Goal: Task Accomplishment & Management: Manage account settings

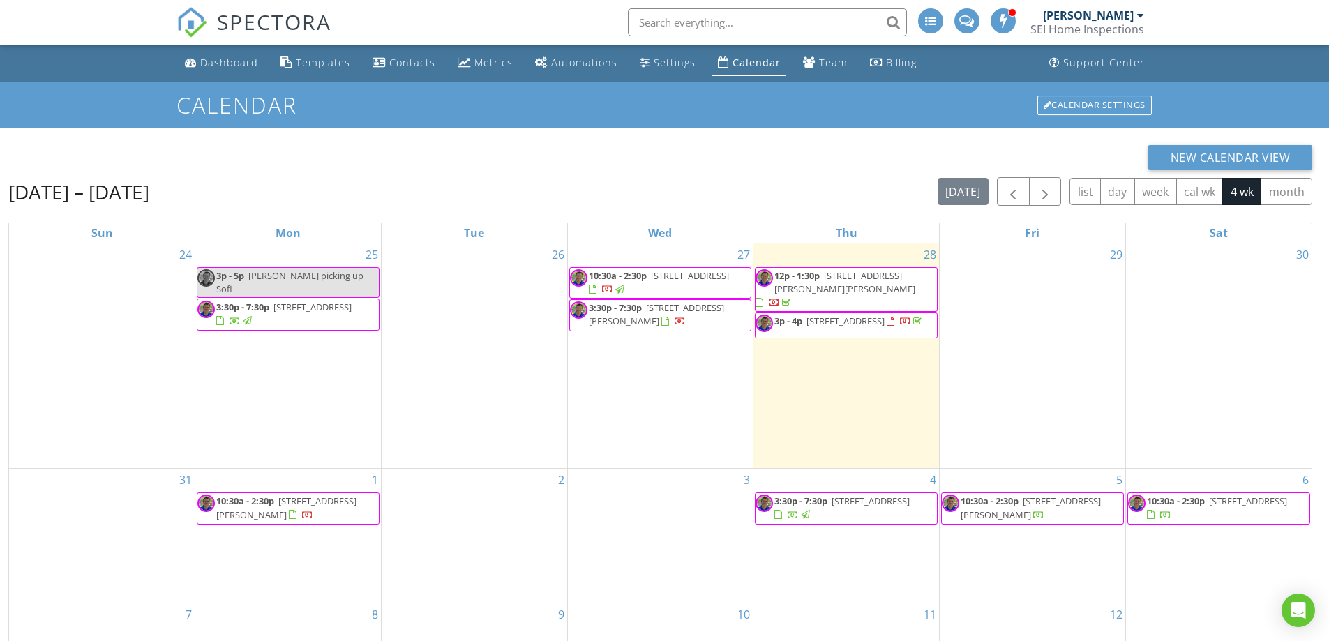
click at [717, 317] on span "3:30p - 7:30p [STREET_ADDRESS][PERSON_NAME]" at bounding box center [660, 314] width 181 height 27
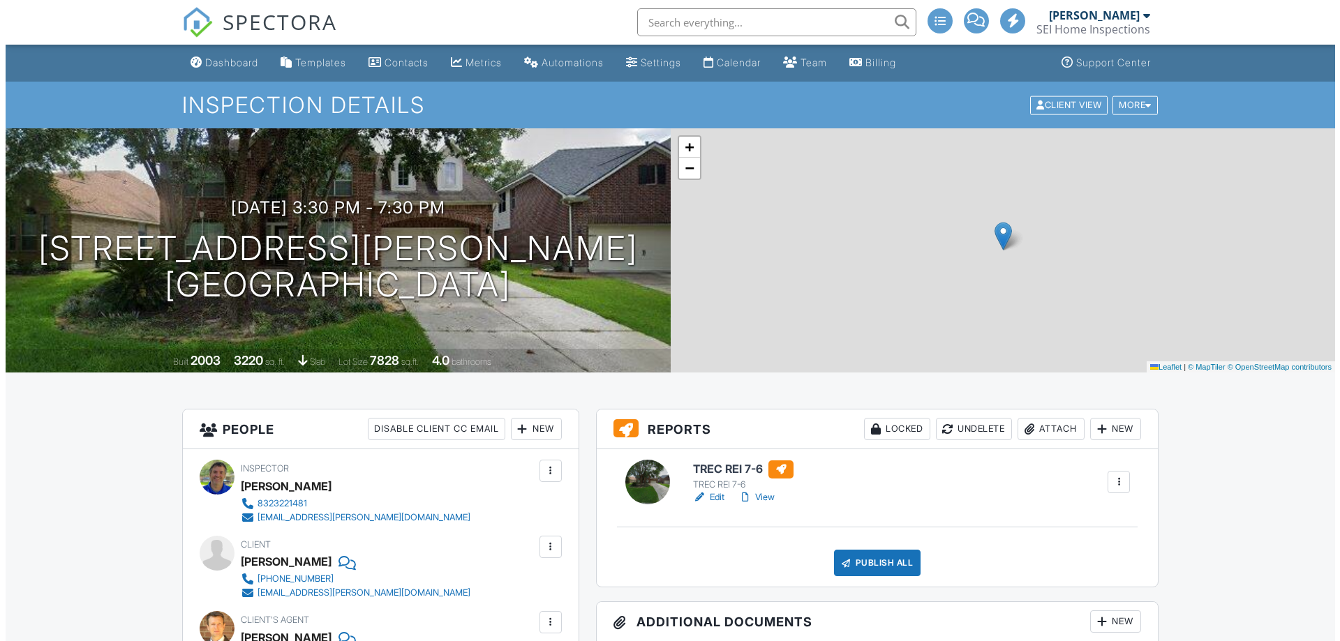
scroll to position [70, 0]
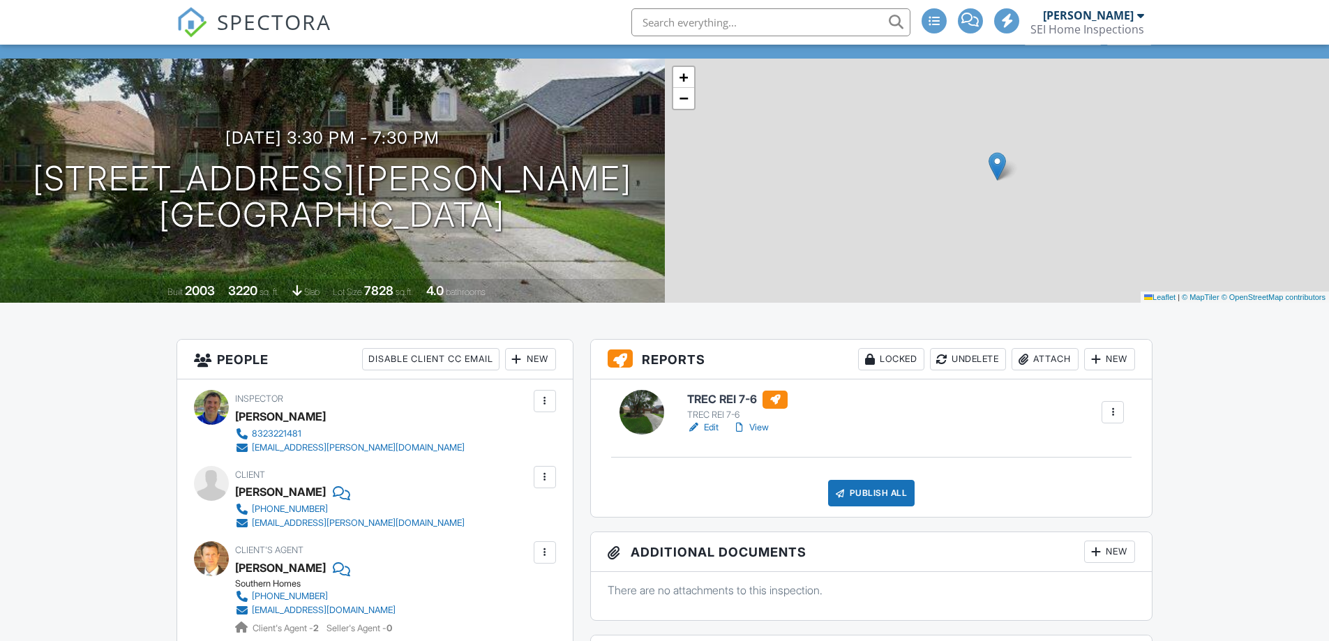
click at [1035, 356] on div "Attach" at bounding box center [1045, 359] width 67 height 22
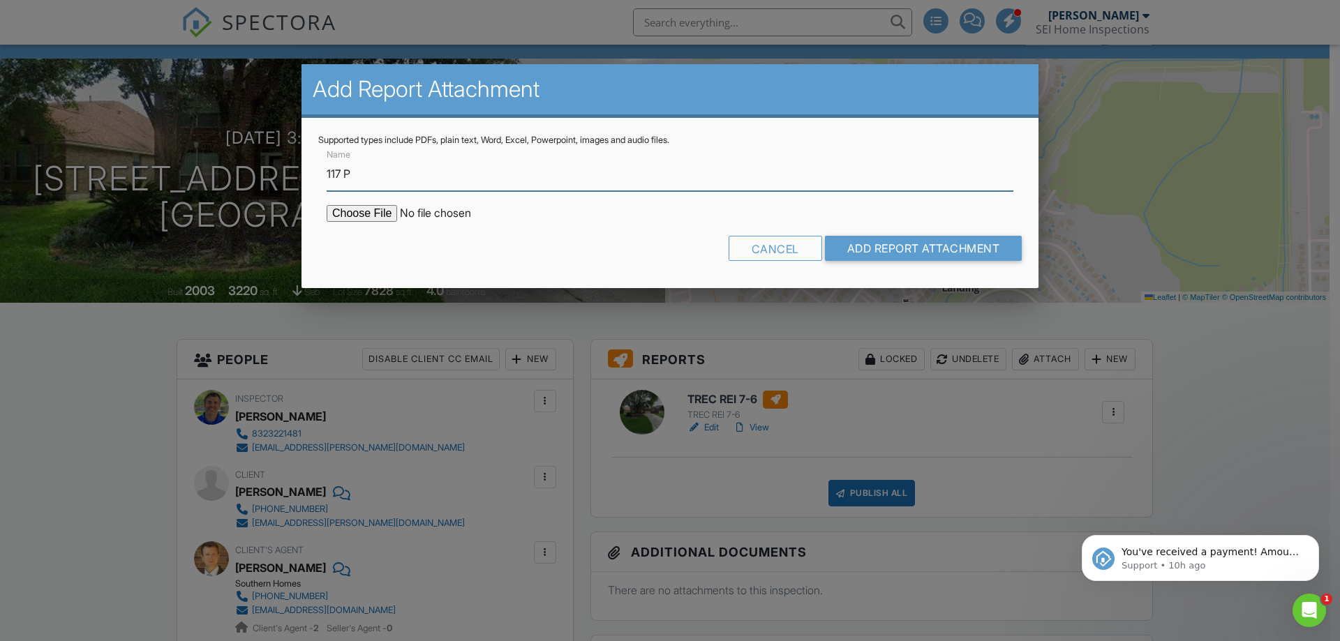
scroll to position [0, 0]
type input "117 Prairie Dawn WDI Report"
click at [368, 220] on input "file" at bounding box center [445, 213] width 237 height 17
type input "C:\fakepath\117 Prairie Dawn WDI Report.pdf"
drag, startPoint x: 410, startPoint y: 174, endPoint x: 320, endPoint y: 177, distance: 89.4
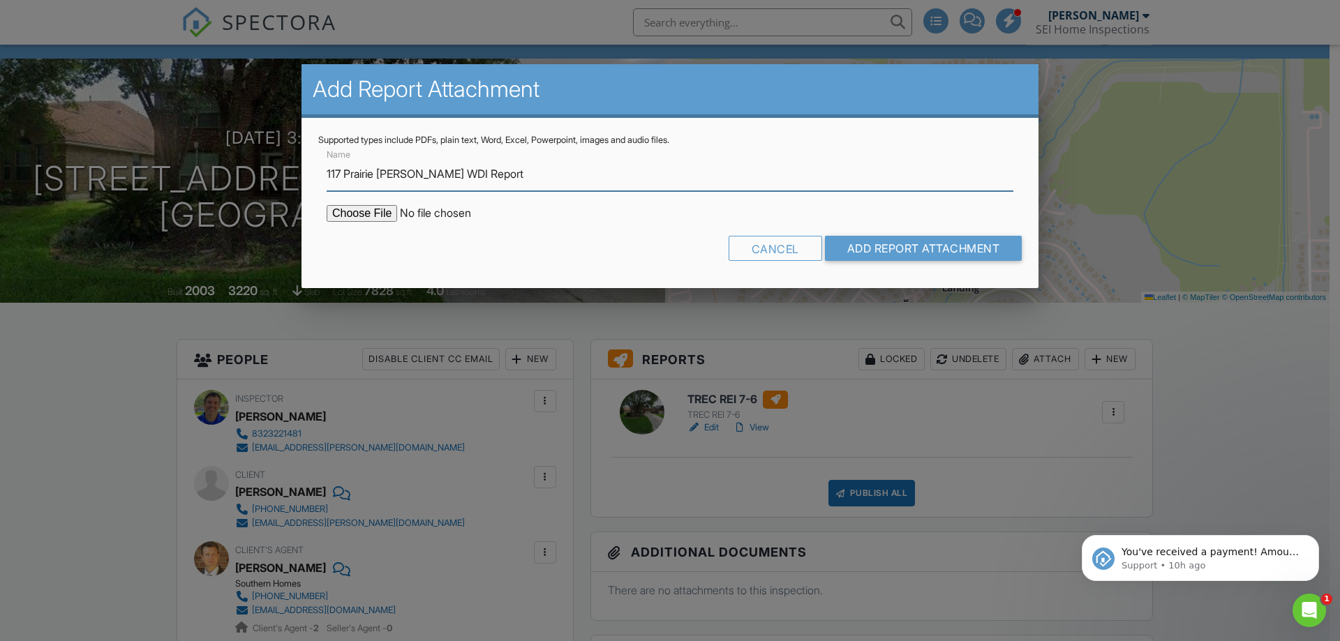
click at [320, 177] on div "Name 117 Prairie Dawn WDI Report" at bounding box center [669, 168] width 703 height 45
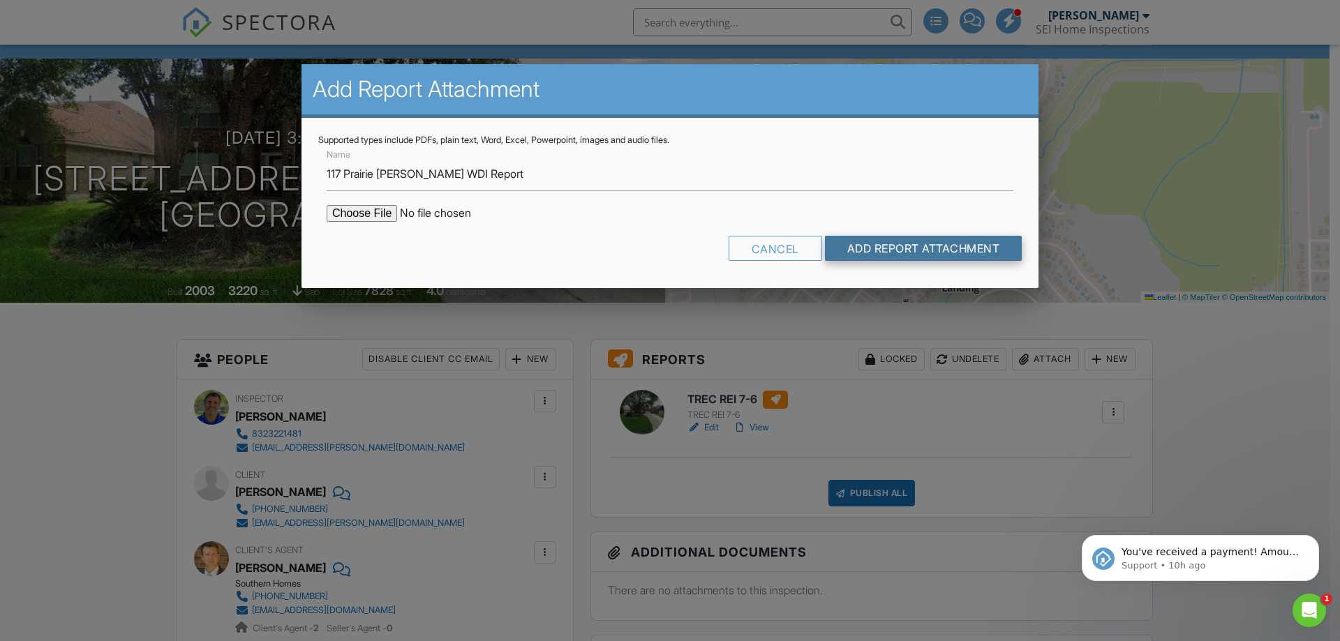
click at [931, 247] on input "Add Report Attachment" at bounding box center [923, 248] width 197 height 25
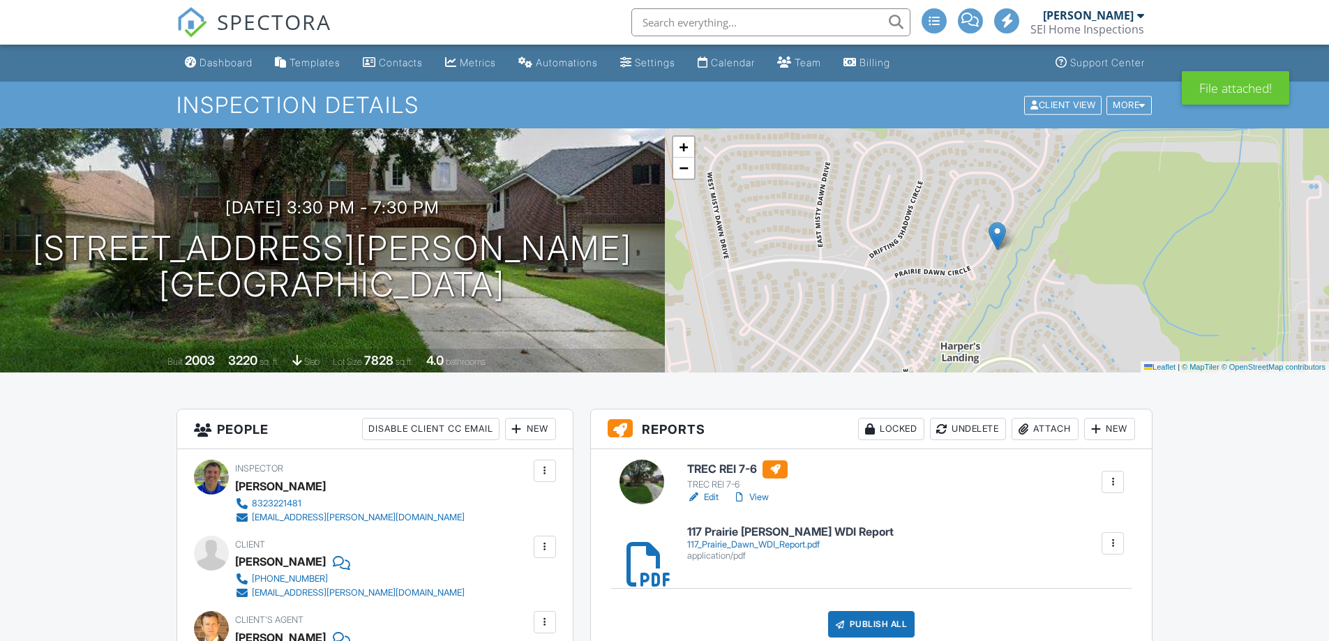
click at [1038, 432] on div "Attach" at bounding box center [1045, 429] width 67 height 22
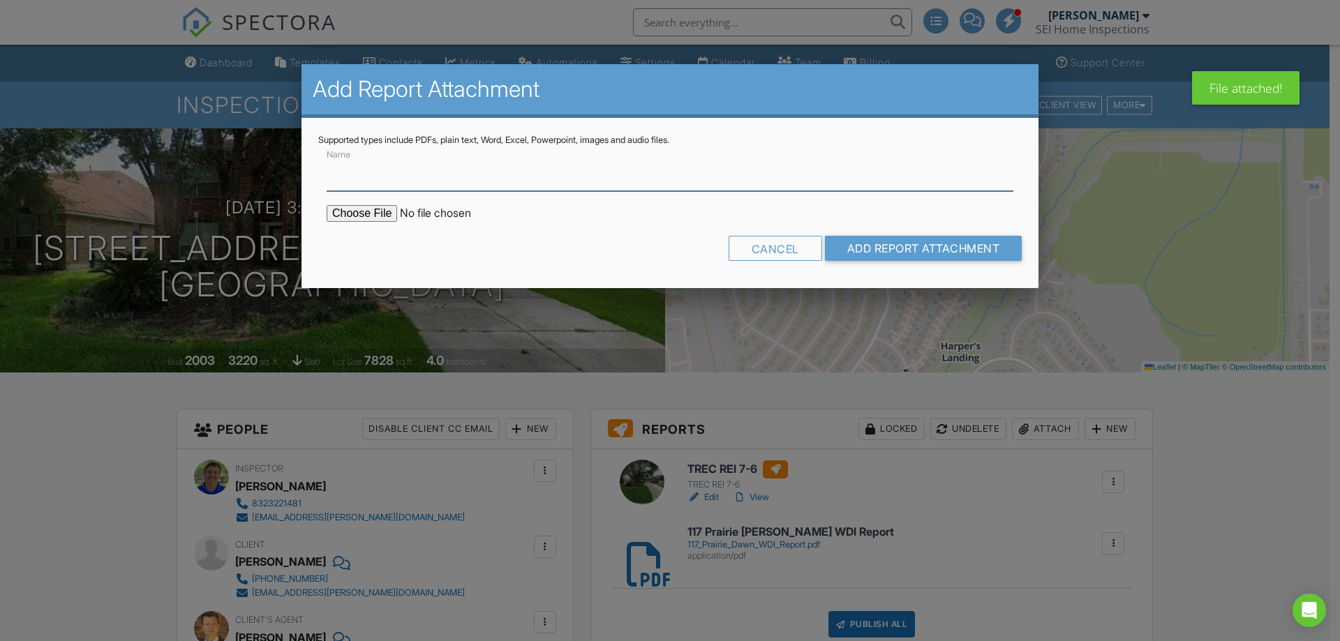
paste input "117 Prairie [PERSON_NAME]"
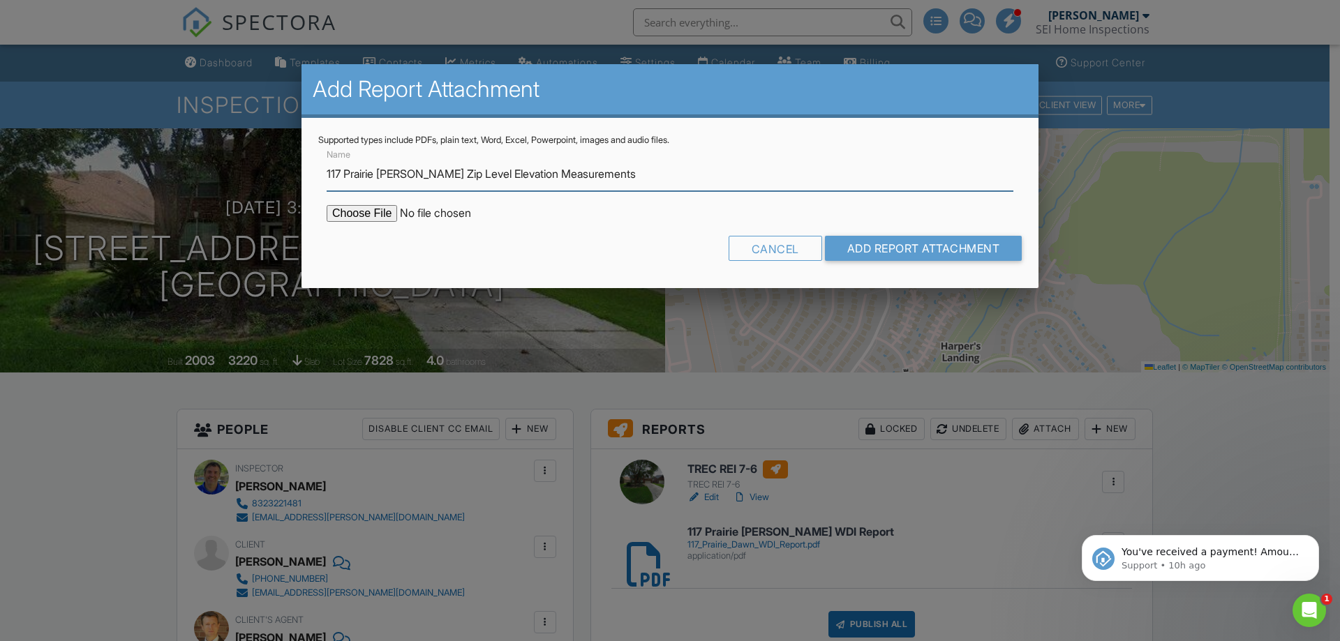
type input "117 Prairie [PERSON_NAME] Zip Level Elevation Measurements"
click at [377, 209] on input "file" at bounding box center [445, 213] width 237 height 17
type input "C:\fakepath\[STREET_ADDRESS][PERSON_NAME] Zip Level Foundation and Floor Elevat…"
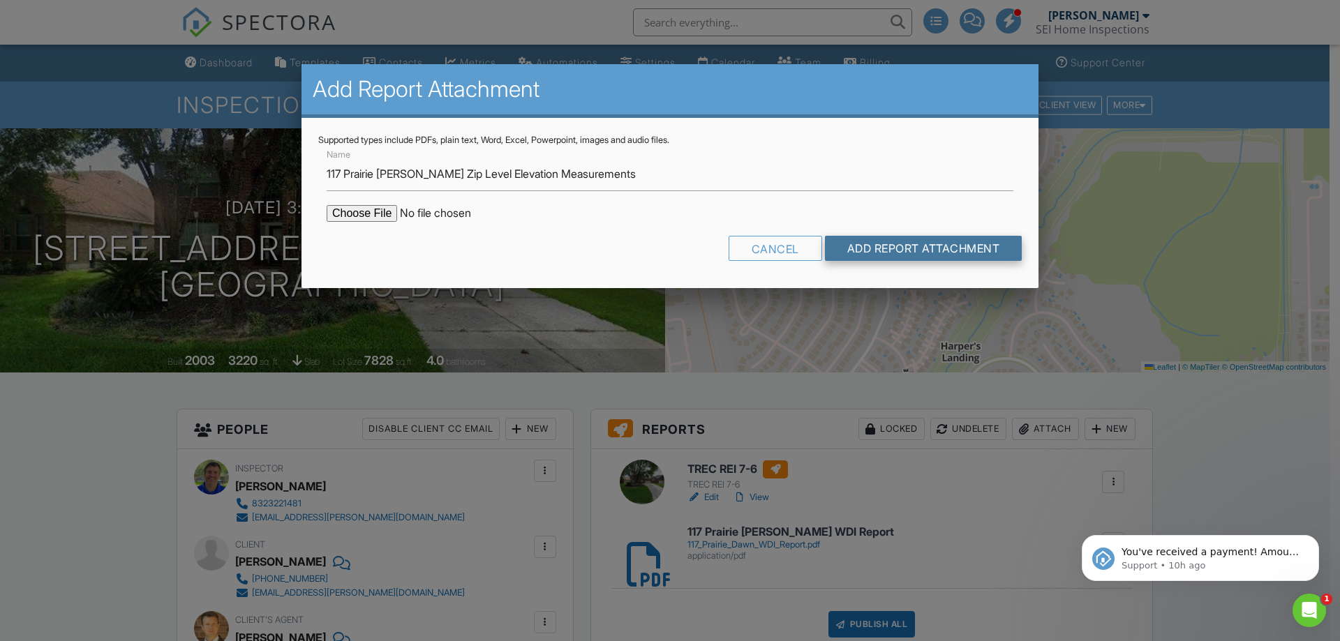
click at [917, 242] on input "Add Report Attachment" at bounding box center [923, 248] width 197 height 25
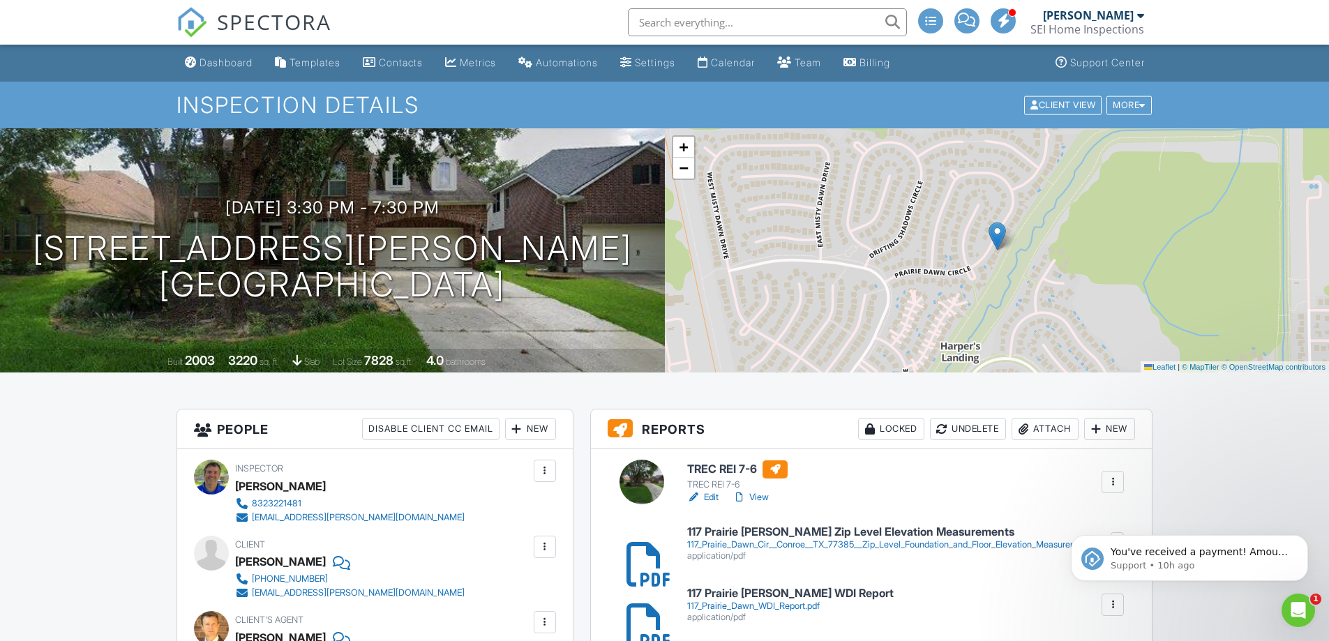
click at [708, 501] on link "Edit" at bounding box center [702, 497] width 31 height 14
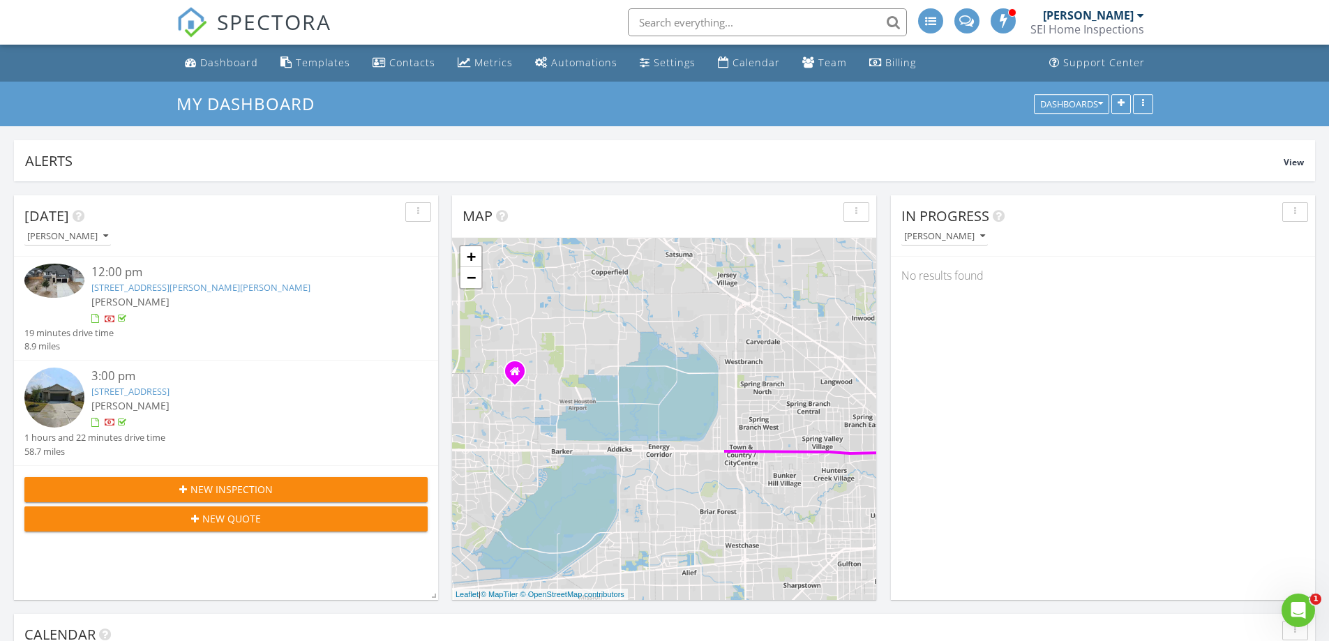
drag, startPoint x: 548, startPoint y: 396, endPoint x: 867, endPoint y: 377, distance: 319.5
click at [867, 377] on div "1 2 + − Clay Road, Katy Hockley Cut Off Road, Katy Freeway, East Freeway 108.8 …" at bounding box center [664, 419] width 424 height 362
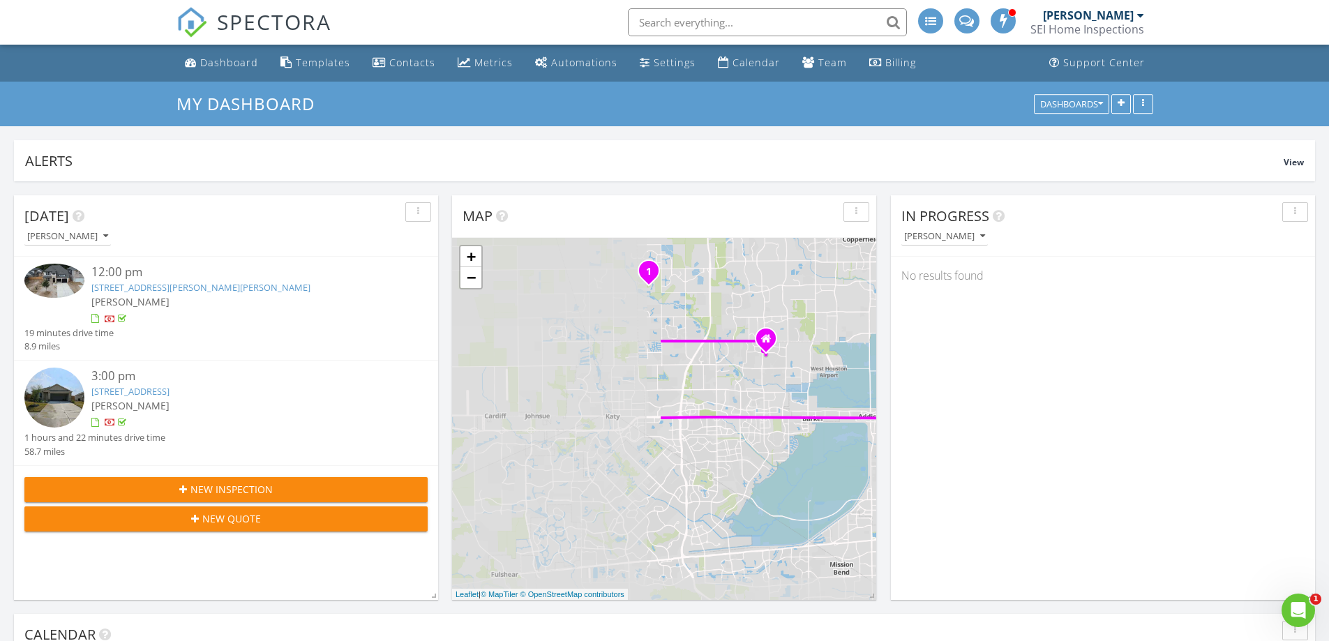
drag, startPoint x: 653, startPoint y: 435, endPoint x: 942, endPoint y: 382, distance: 293.7
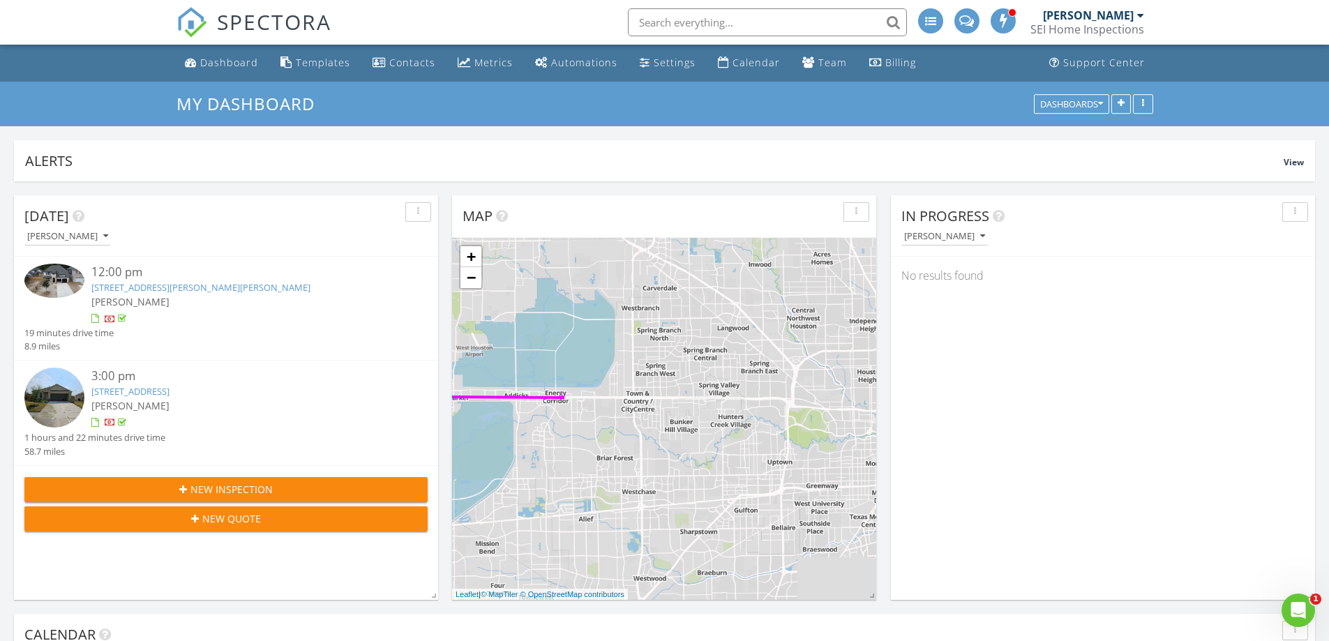
drag, startPoint x: 728, startPoint y: 454, endPoint x: 400, endPoint y: 447, distance: 327.3
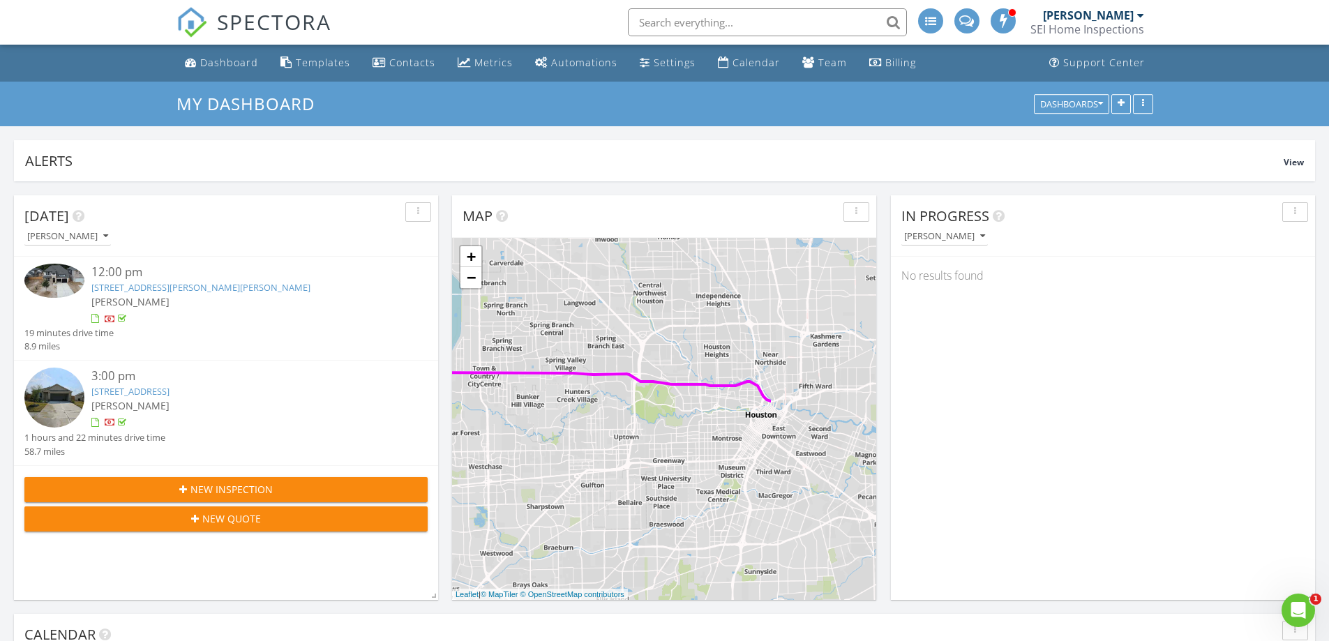
drag, startPoint x: 710, startPoint y: 470, endPoint x: 507, endPoint y: 440, distance: 205.9
click at [507, 440] on div "1 2 + − Clay Road, Katy Hockley Cut Off Road, Katy Freeway, East Freeway 108.8 …" at bounding box center [664, 419] width 424 height 362
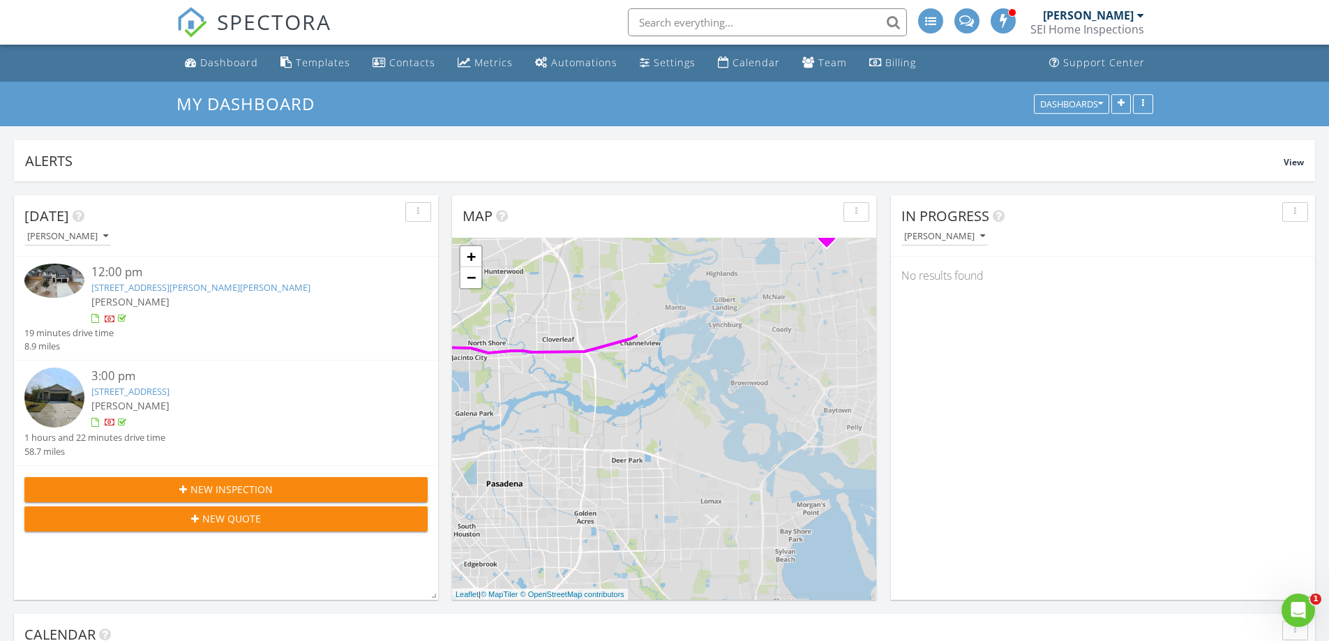
drag, startPoint x: 697, startPoint y: 439, endPoint x: 546, endPoint y: 434, distance: 150.8
click at [546, 434] on div "1 2 + − Clay Road, Katy Hockley Cut Off Road, Katy Freeway, East Freeway 108.8 …" at bounding box center [664, 419] width 424 height 362
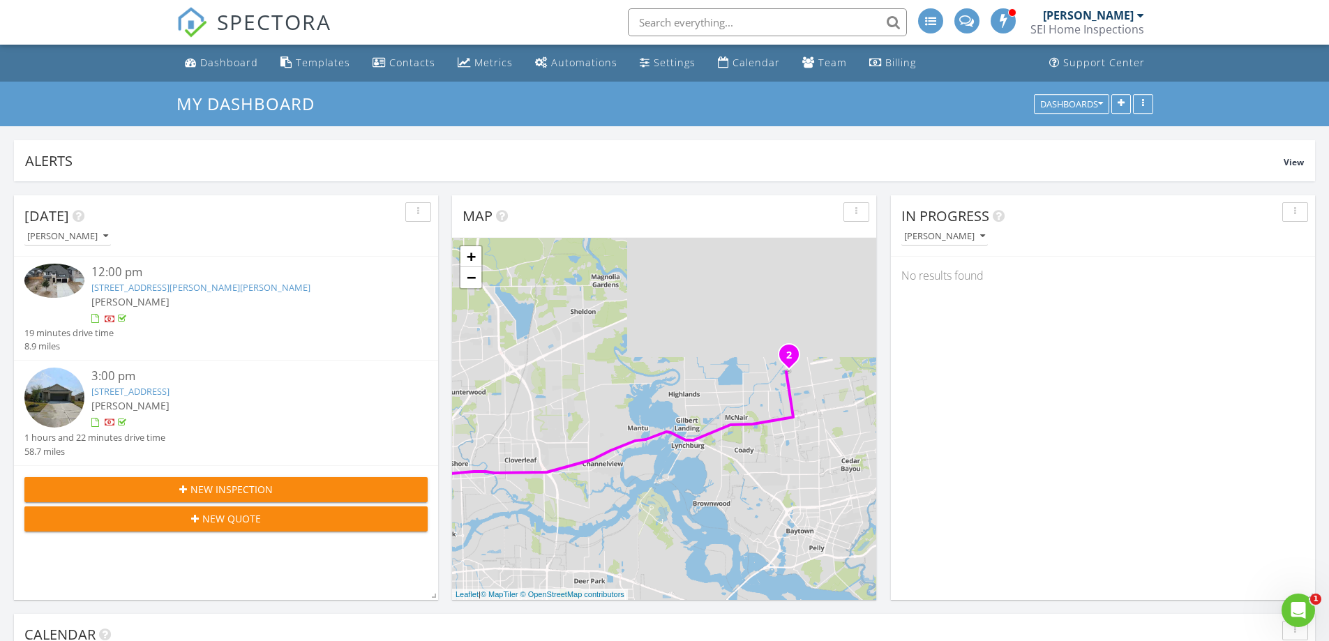
drag, startPoint x: 747, startPoint y: 386, endPoint x: 703, endPoint y: 542, distance: 162.5
click at [703, 542] on div "1 2 + − Clay Road, Katy Hockley Cut Off Road, Katy Freeway, East Freeway 108.8 …" at bounding box center [664, 419] width 424 height 362
